Goal: Transaction & Acquisition: Download file/media

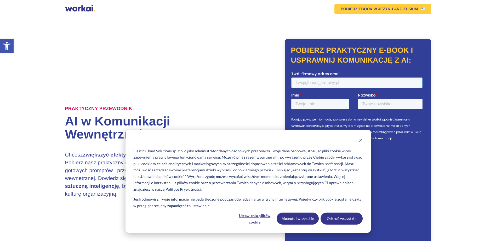
click at [309, 83] on input "Twój firmowy adres email *" at bounding box center [356, 82] width 131 height 10
type input "[PERSON_NAME][EMAIL_ADDRESS][DOMAIN_NAME]"
type input "[PERSON_NAME]"
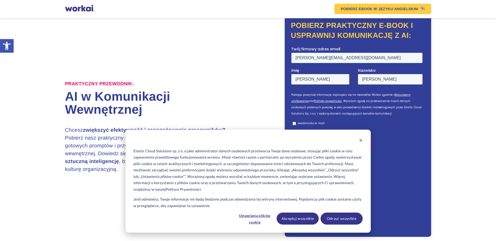
scroll to position [26, 0]
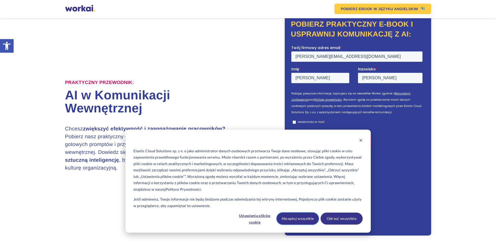
click at [299, 218] on button "Akceptuj wszystkie" at bounding box center [297, 219] width 42 height 12
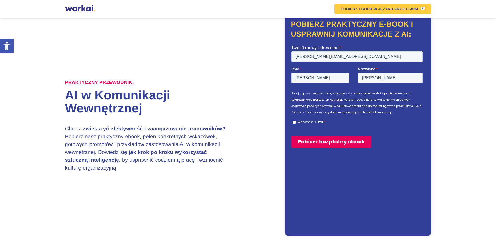
click at [307, 121] on p "wiadomości e-mail" at bounding box center [310, 122] width 27 height 4
click at [295, 121] on input "wiadomości e-mail *" at bounding box center [293, 121] width 3 height 3
checkbox input "true"
click at [319, 141] on input "Pobierz bezpłatny ebook" at bounding box center [331, 142] width 80 height 12
